Goal: Obtain resource: Download file/media

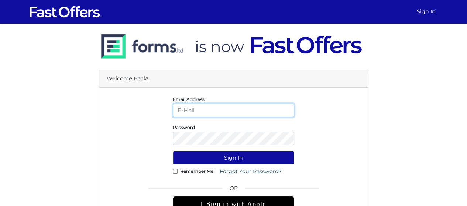
type input "[EMAIL_ADDRESS][DOMAIN_NAME]"
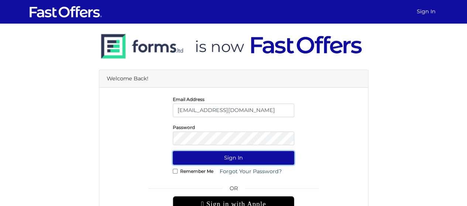
click at [249, 153] on button "Sign In" at bounding box center [233, 158] width 121 height 14
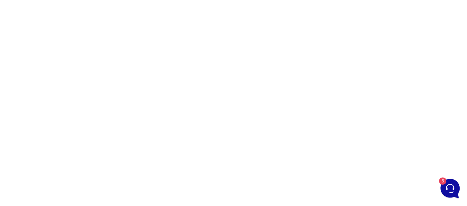
scroll to position [81, 0]
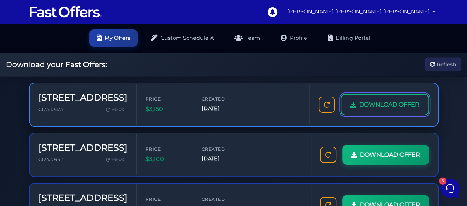
click at [413, 101] on span "DOWNLOAD OFFER" at bounding box center [389, 105] width 60 height 10
